Goal: Task Accomplishment & Management: Use online tool/utility

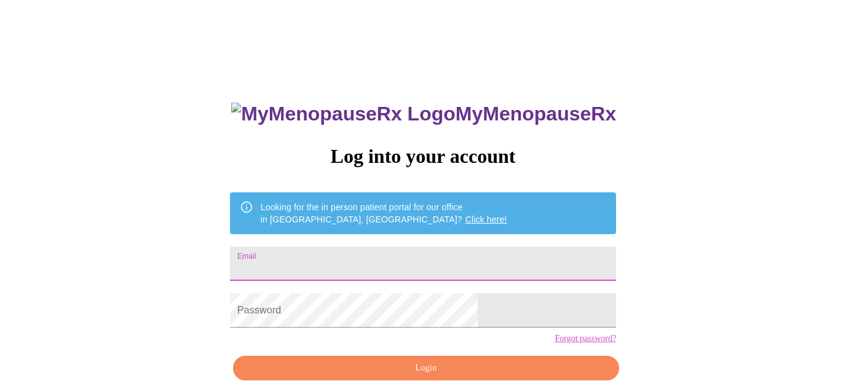
type input "[EMAIL_ADDRESS][DOMAIN_NAME]"
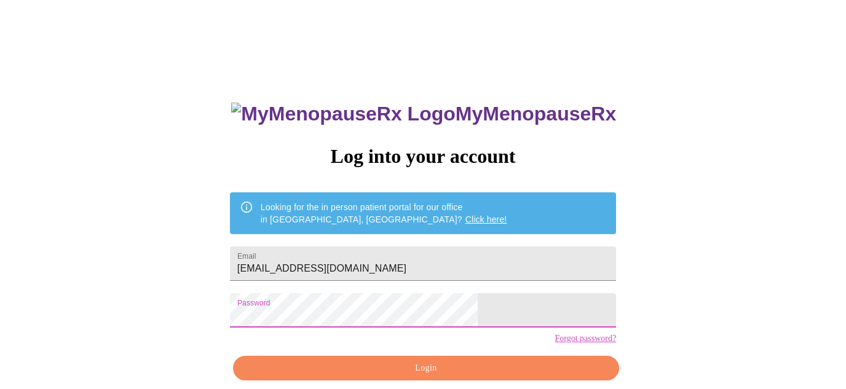
click at [338, 376] on span "Login" at bounding box center [426, 368] width 358 height 15
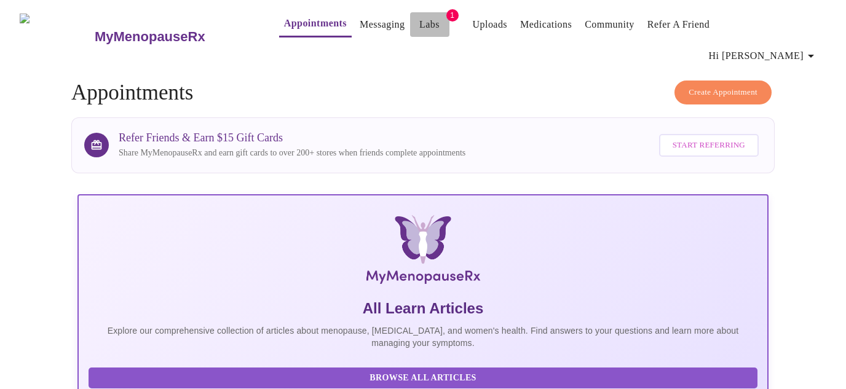
click at [419, 26] on link "Labs" at bounding box center [429, 24] width 20 height 17
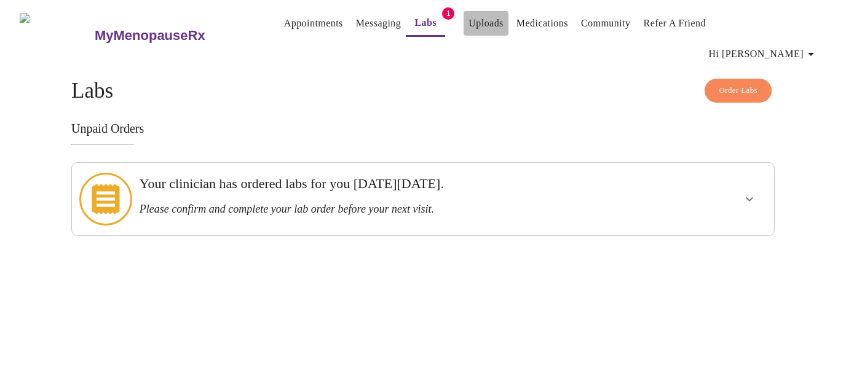
click at [468, 27] on link "Uploads" at bounding box center [485, 23] width 35 height 17
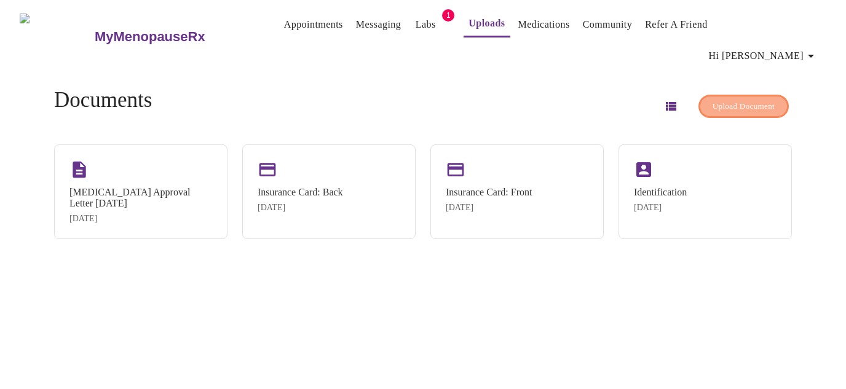
click at [741, 100] on span "Upload Document" at bounding box center [744, 107] width 62 height 14
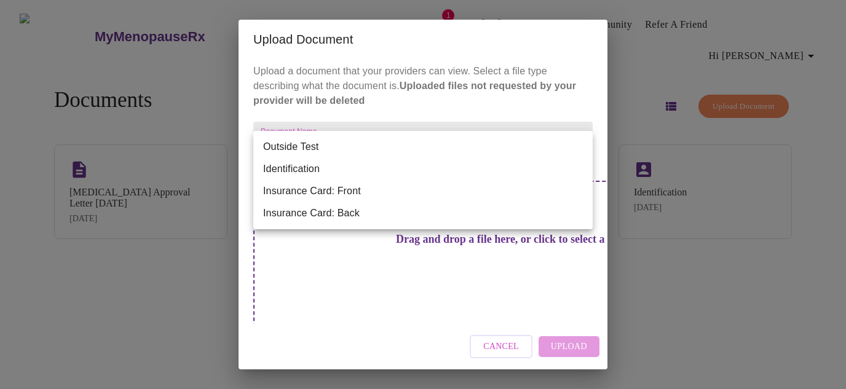
click at [413, 151] on body "MyMenopauseRx Appointments Messaging Labs 1 Uploads Medications Community Refer…" at bounding box center [423, 199] width 836 height 389
click at [402, 146] on li "Outside Test" at bounding box center [422, 147] width 339 height 22
type input "Outside Test"
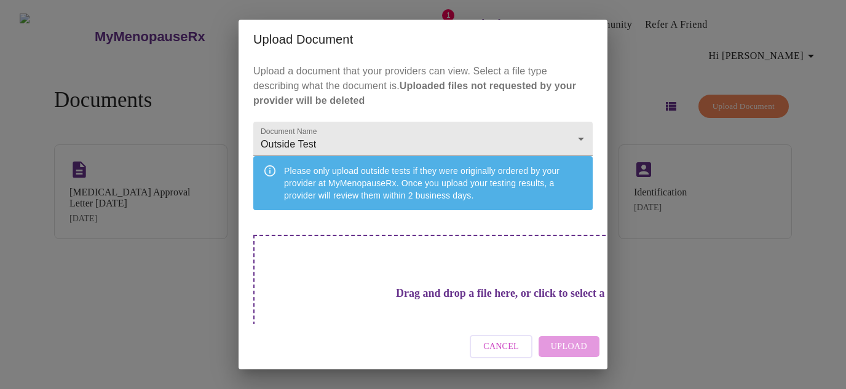
click at [563, 348] on div "Cancel Upload" at bounding box center [423, 347] width 369 height 46
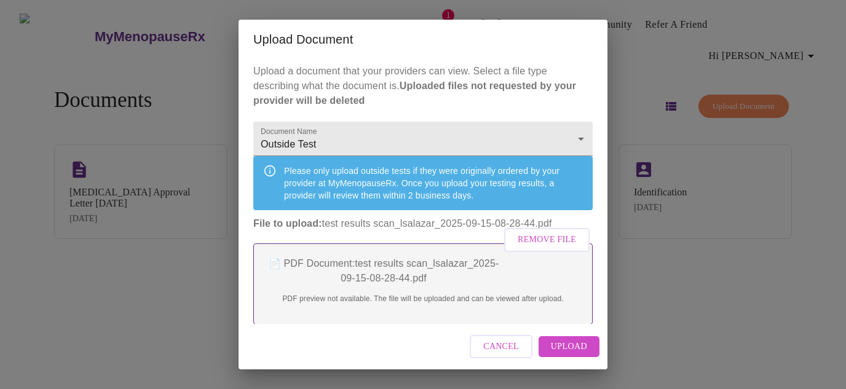
click at [558, 345] on span "Upload" at bounding box center [569, 346] width 36 height 15
